Goal: Navigation & Orientation: Understand site structure

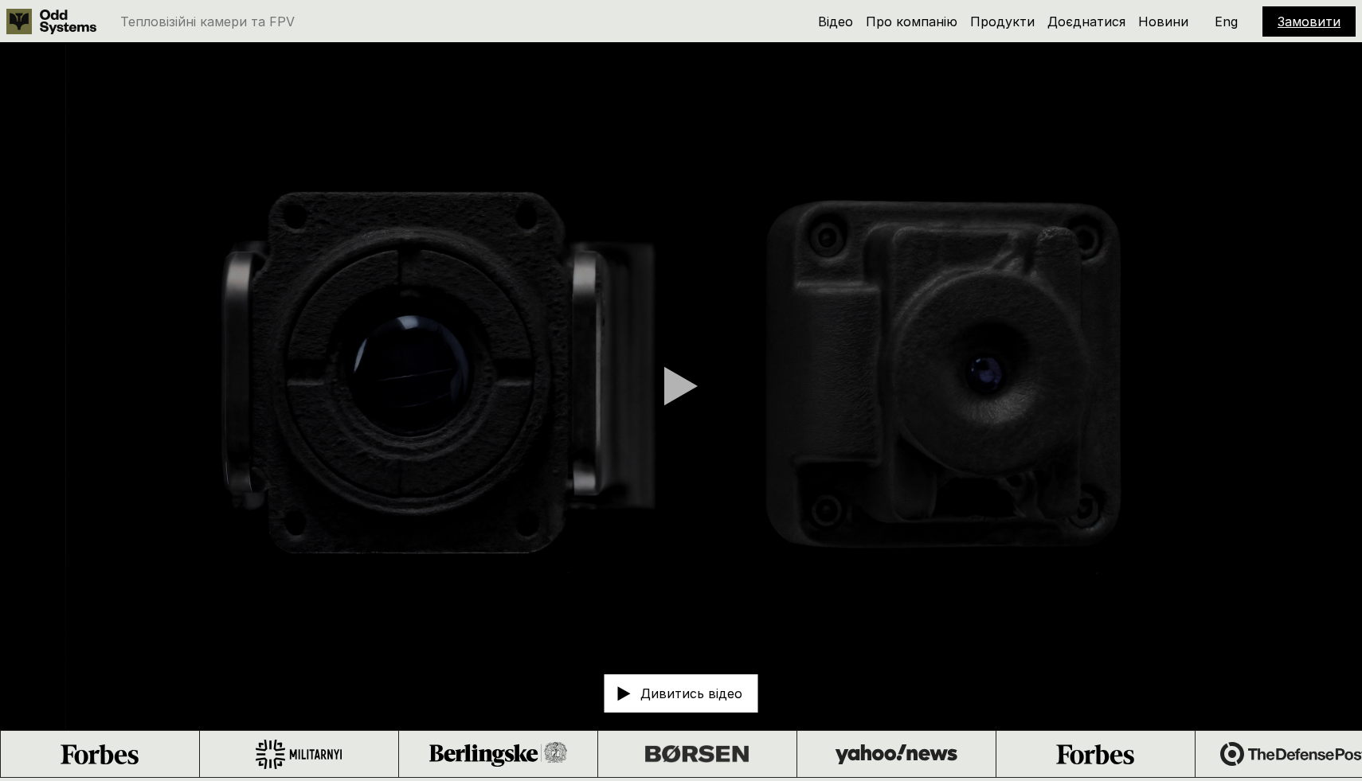
click at [710, 356] on video at bounding box center [681, 386] width 1362 height 686
click at [694, 377] on div at bounding box center [680, 386] width 33 height 40
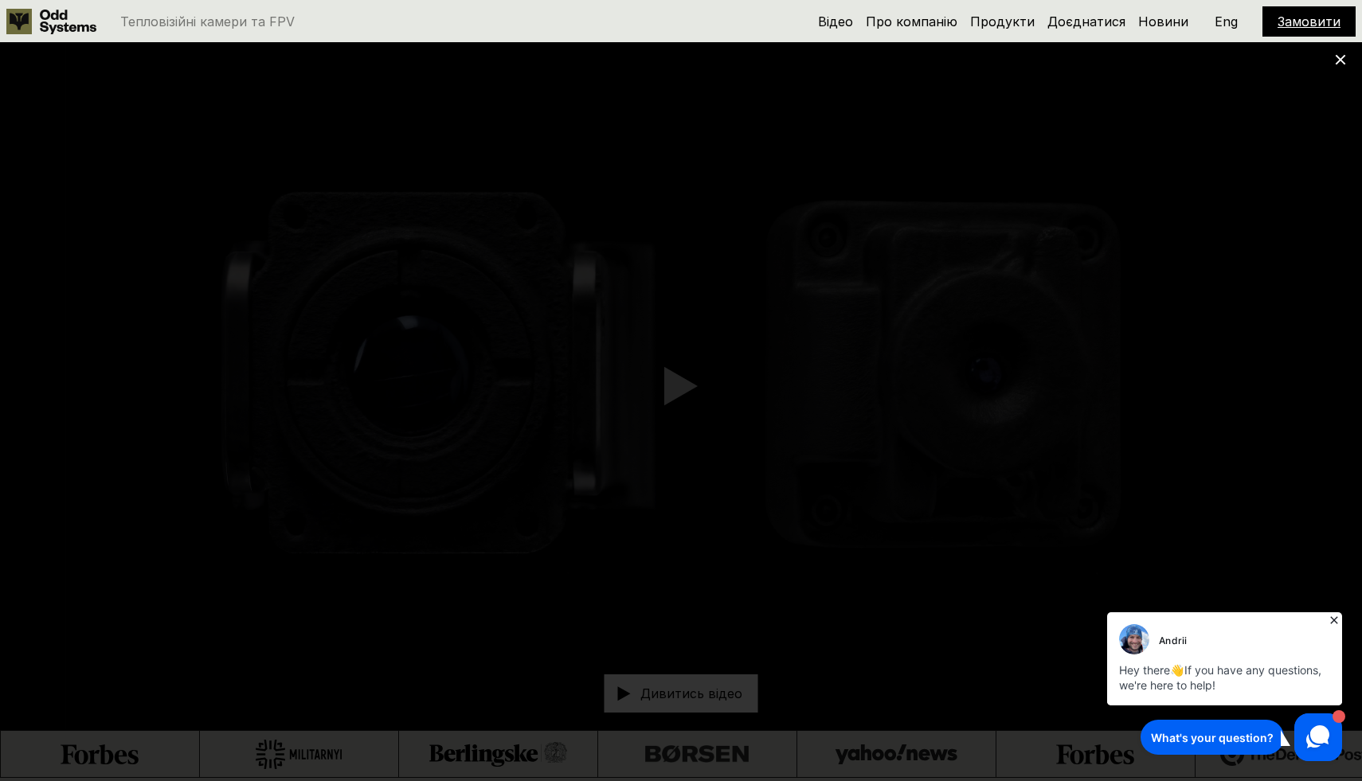
click at [1316, 750] on icon at bounding box center [1318, 737] width 30 height 30
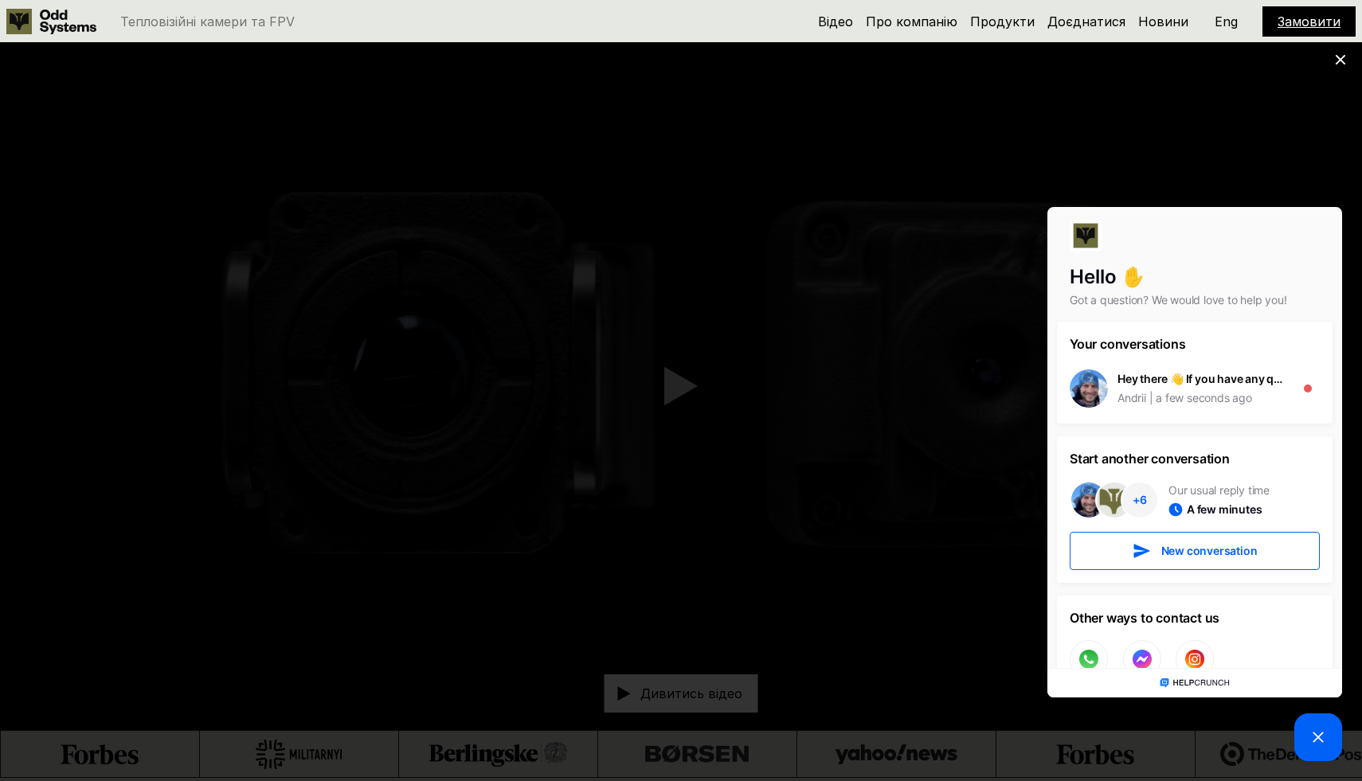
click at [1319, 742] on icon at bounding box center [1317, 737] width 19 height 19
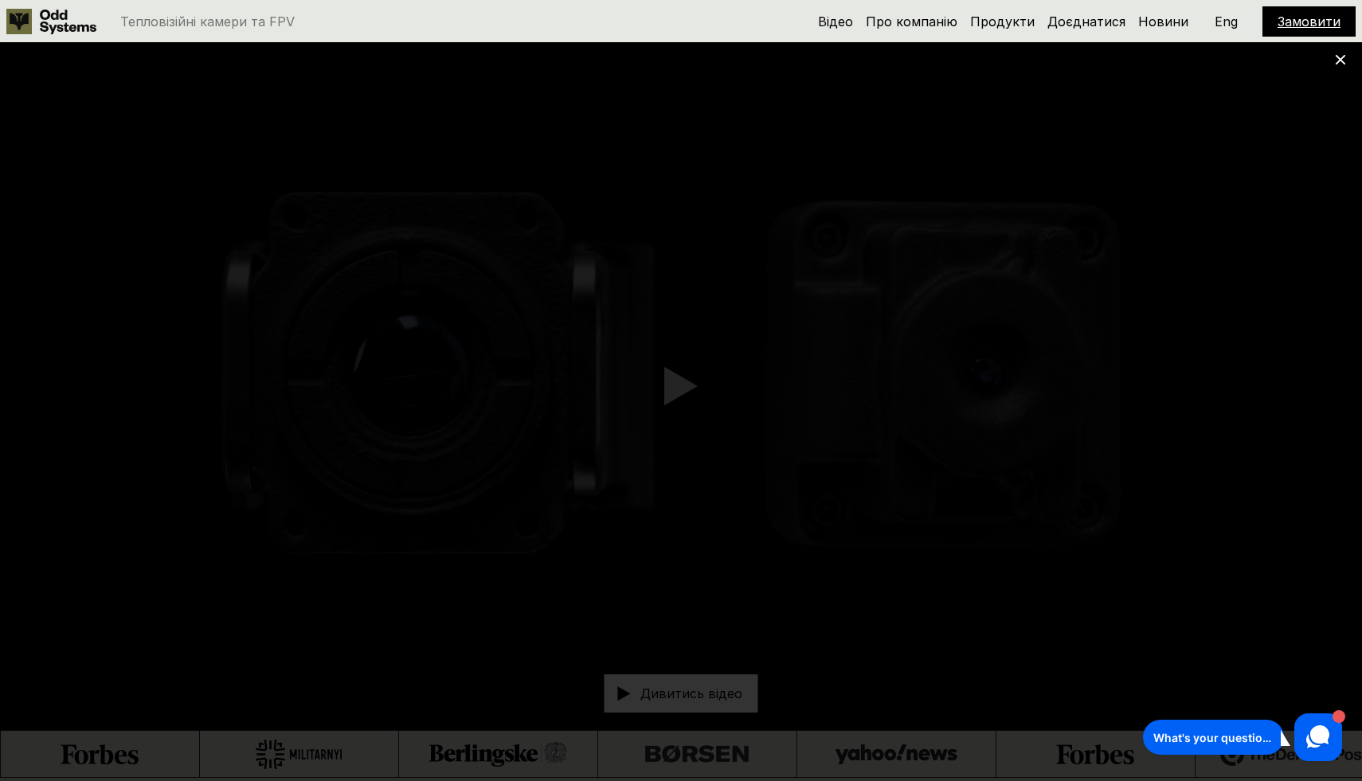
click at [1341, 57] on icon at bounding box center [1340, 59] width 11 height 11
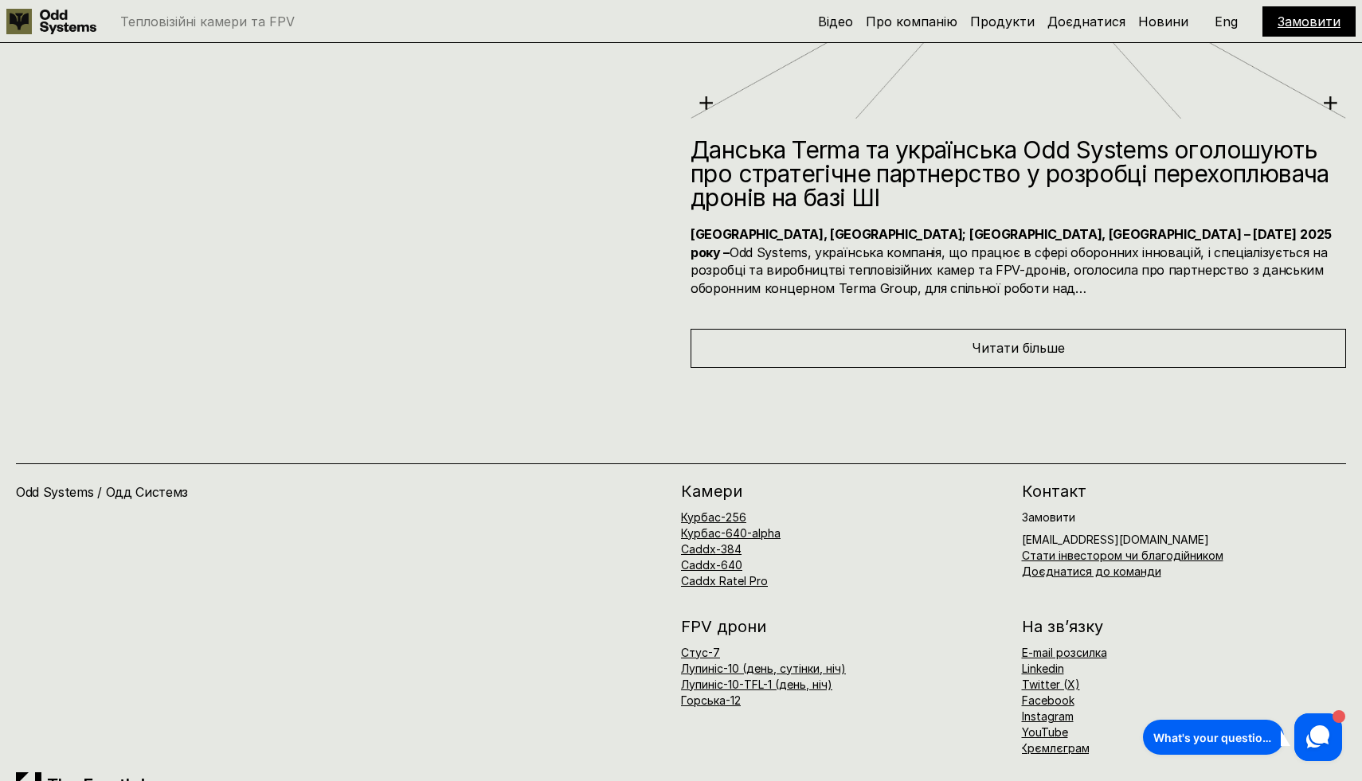
scroll to position [10648, 0]
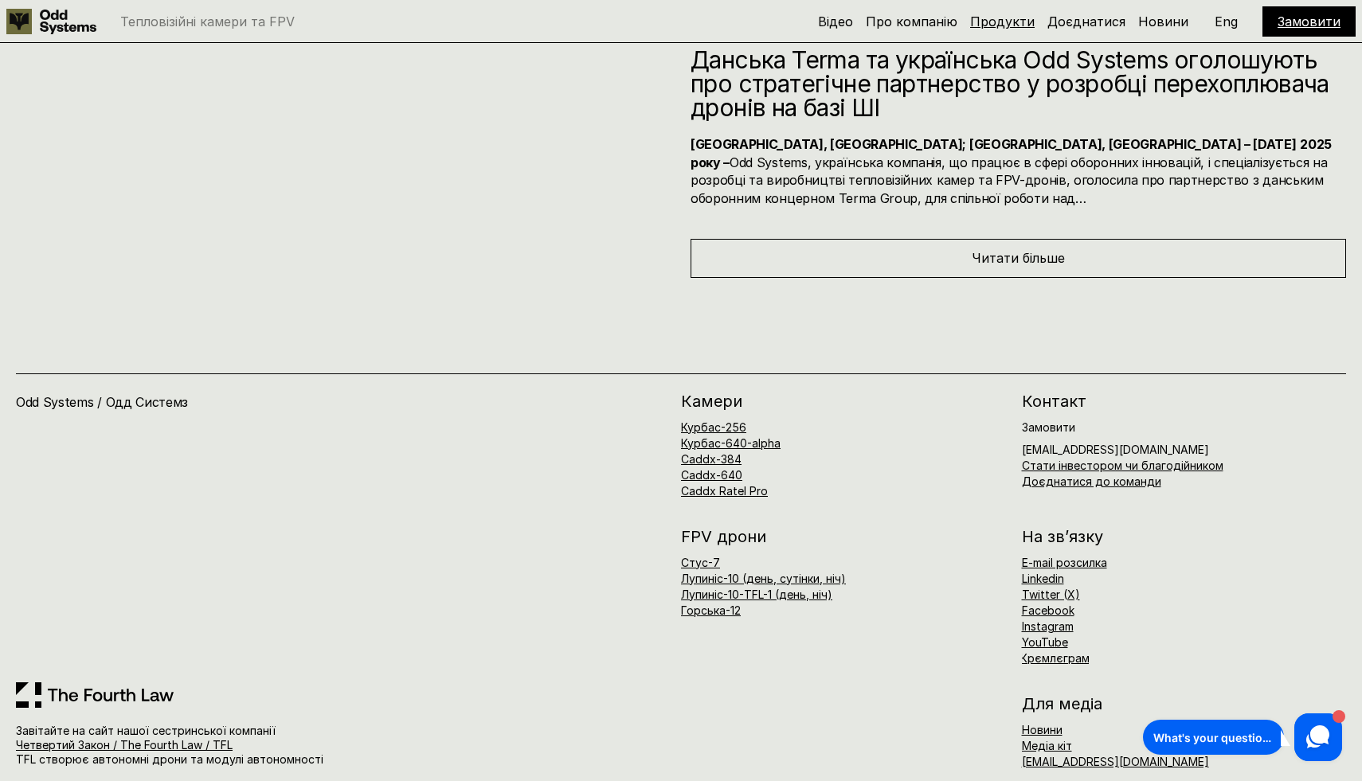
click at [1015, 18] on link "Продукти" at bounding box center [1002, 22] width 65 height 16
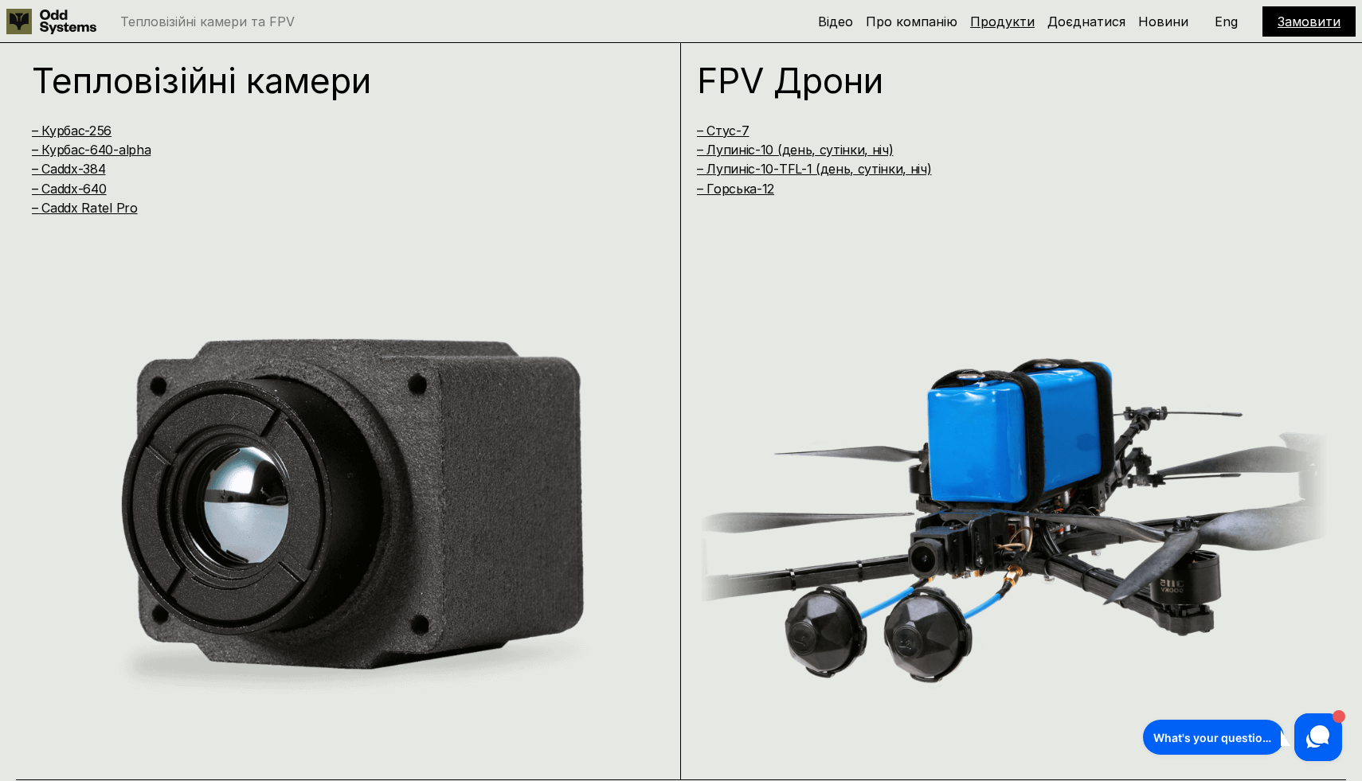
scroll to position [1559, 0]
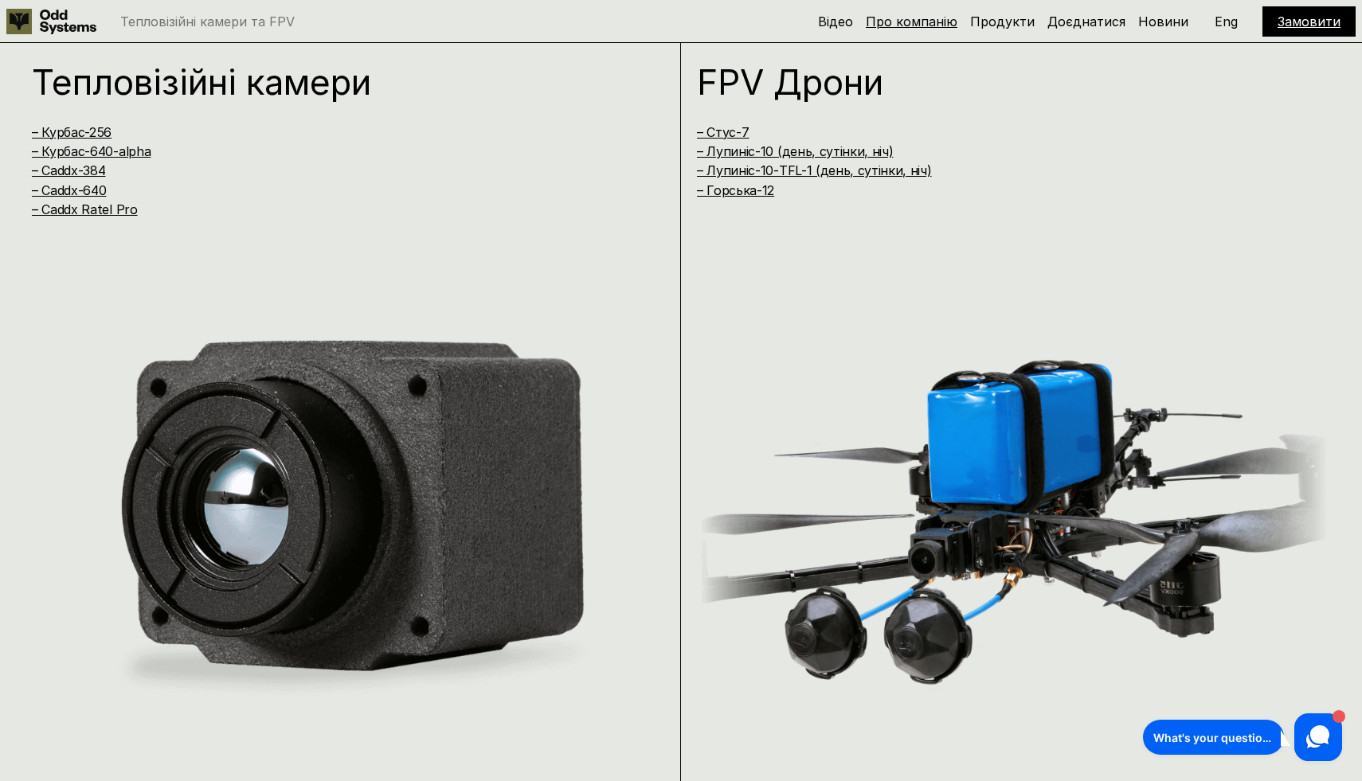
click at [927, 21] on link "Про компанію" at bounding box center [912, 22] width 92 height 16
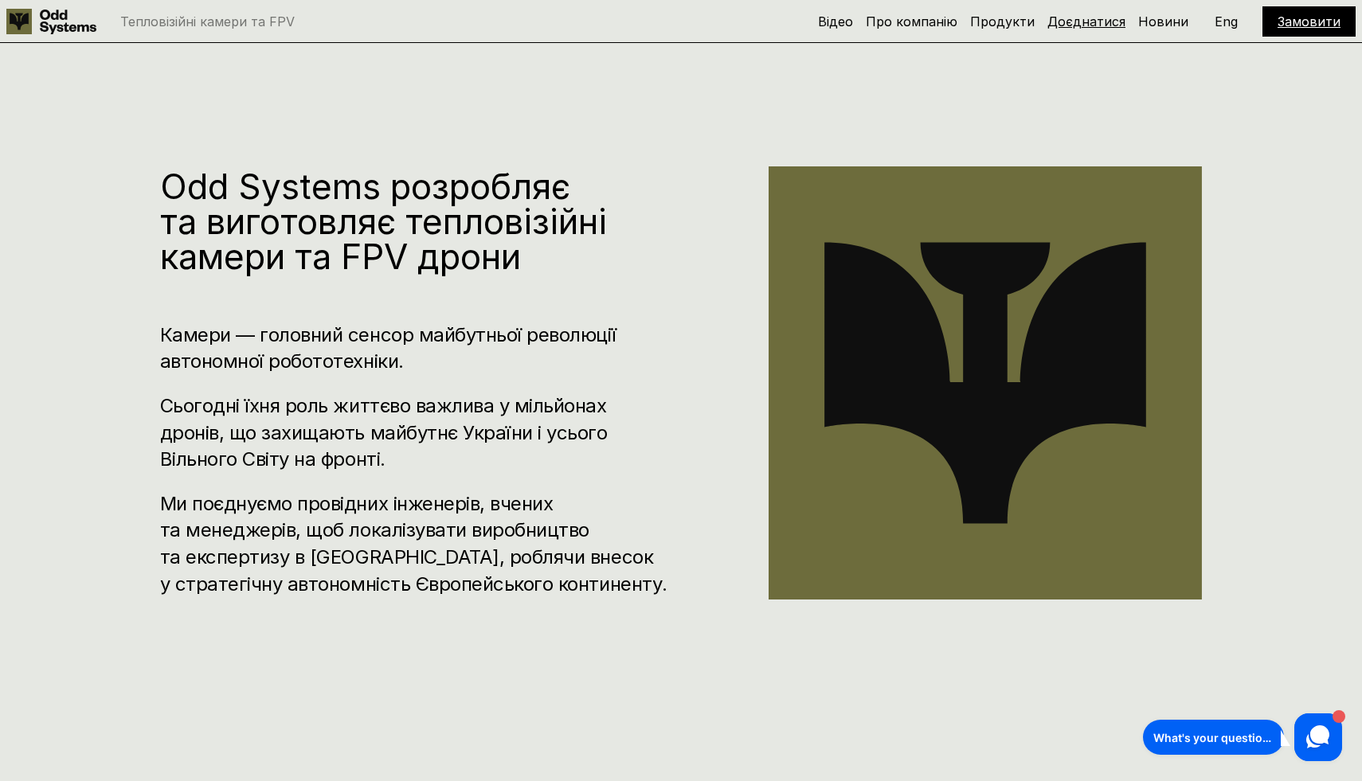
click at [1089, 23] on link "Доєднатися" at bounding box center [1086, 22] width 78 height 16
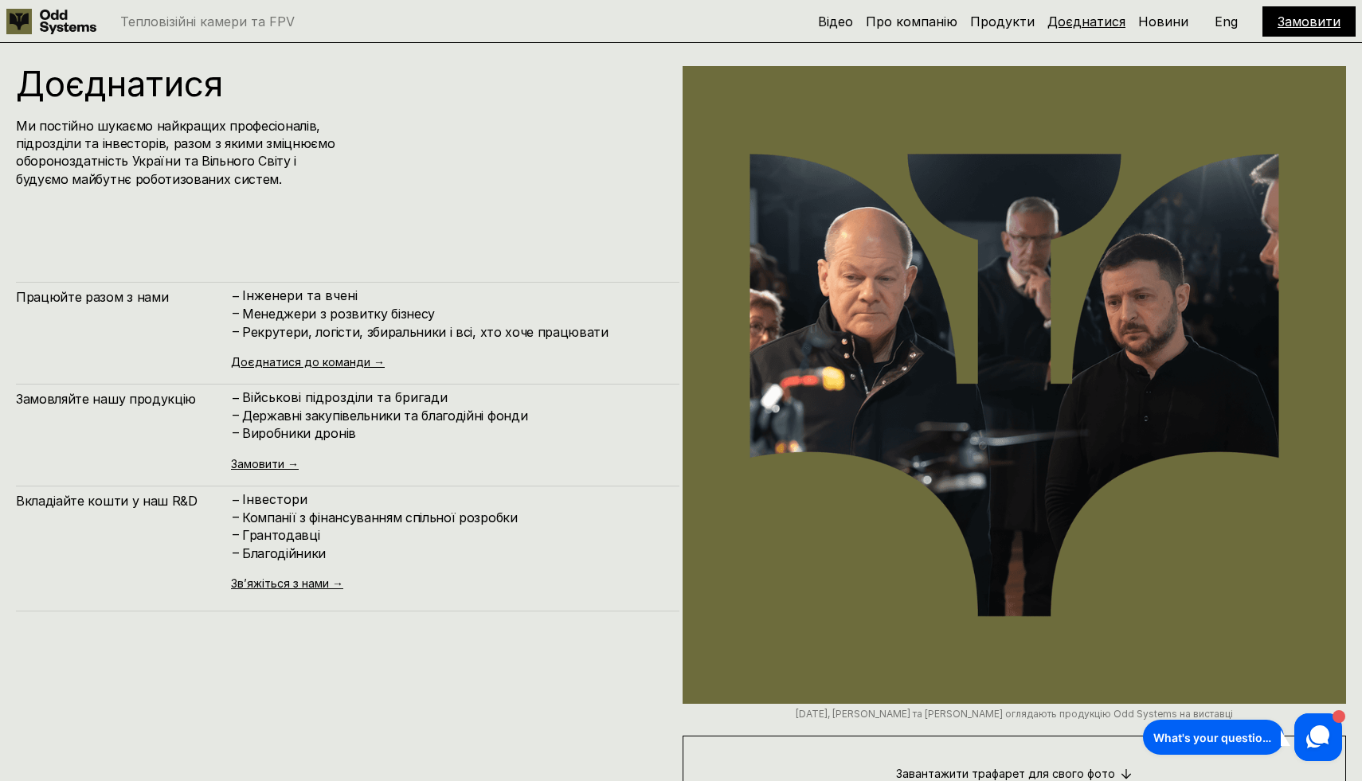
scroll to position [9371, 0]
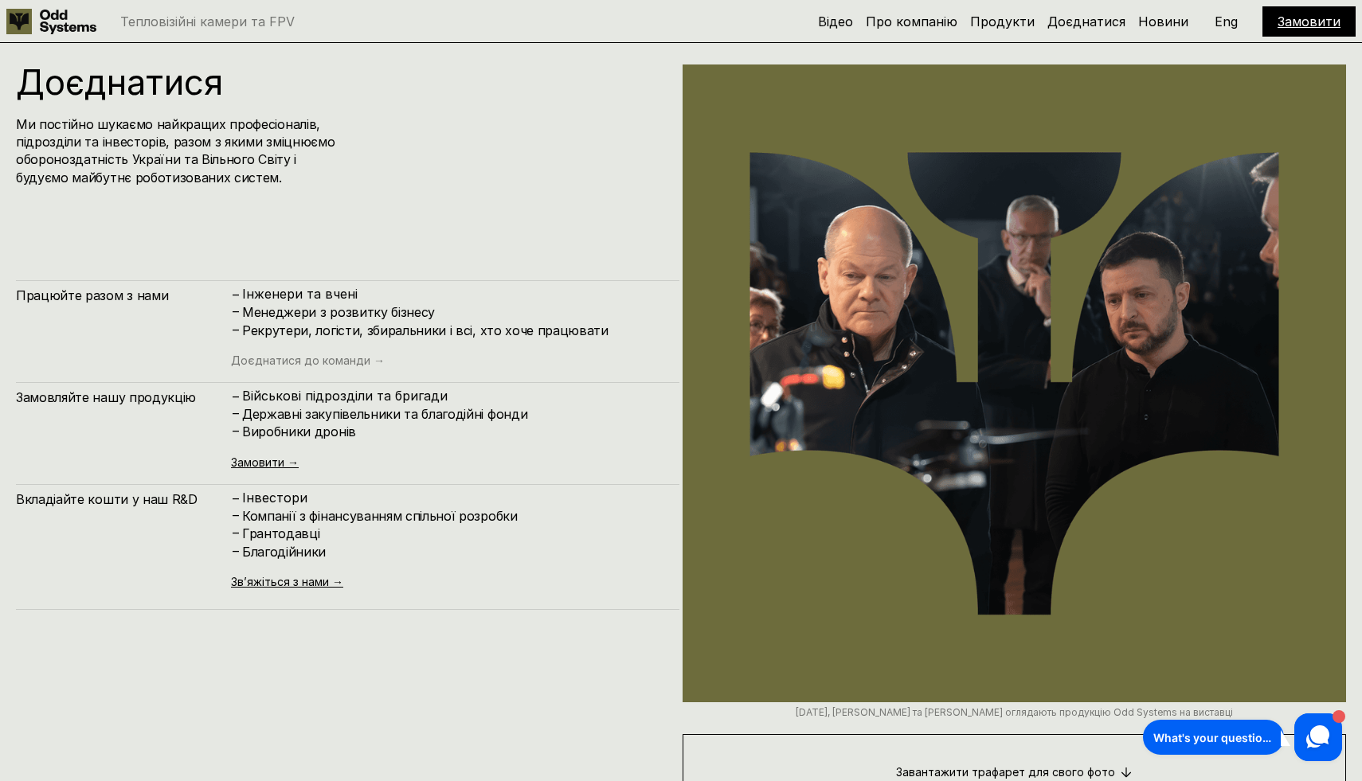
click at [329, 362] on link "Доєднатися до команди →" at bounding box center [308, 361] width 154 height 14
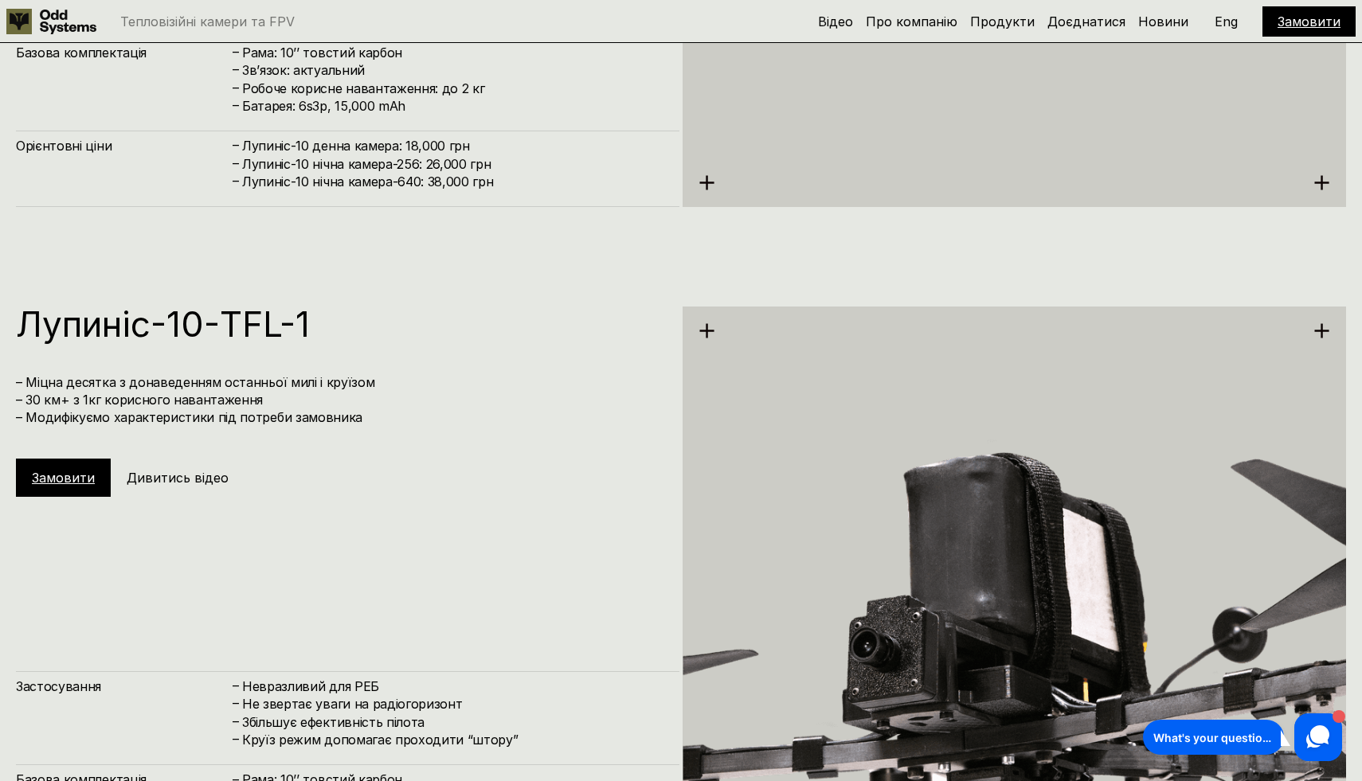
scroll to position [7374, 0]
